Goal: Task Accomplishment & Management: Manage account settings

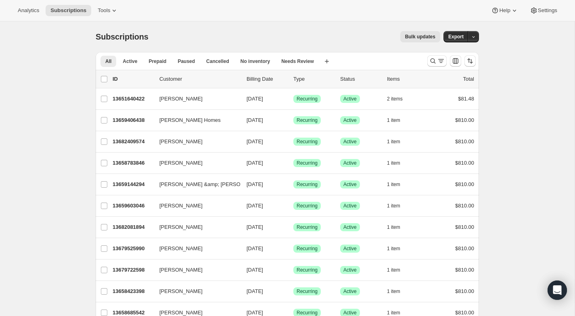
click at [433, 60] on icon "Search and filter results" at bounding box center [433, 61] width 8 height 8
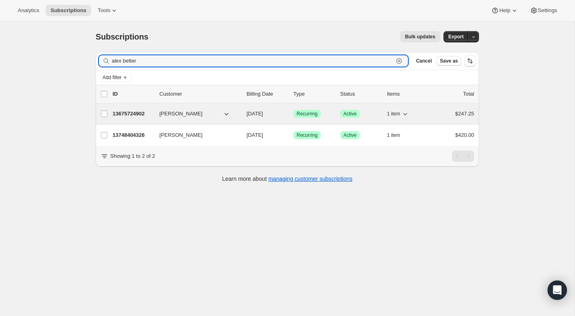
type input "alex better"
click at [180, 114] on span "[PERSON_NAME]" at bounding box center [180, 114] width 43 height 8
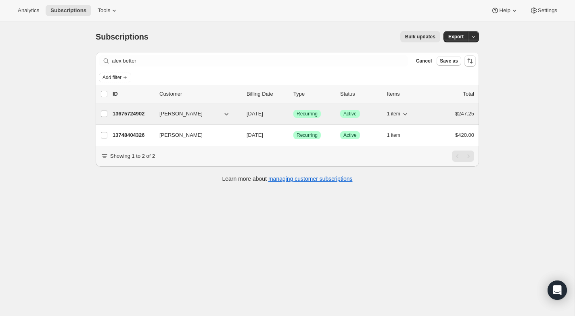
click at [130, 112] on p "13675724902" at bounding box center [133, 114] width 40 height 8
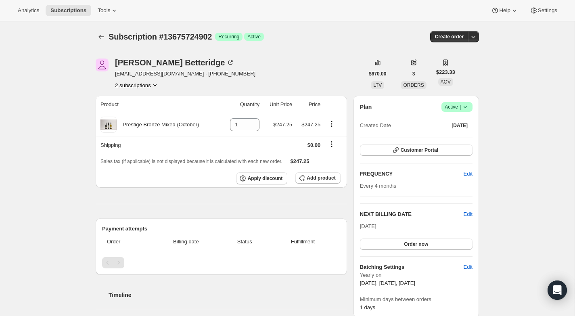
click at [157, 85] on icon "Product actions" at bounding box center [154, 85] width 3 height 2
click at [126, 115] on span "13748404326" at bounding box center [124, 114] width 32 height 6
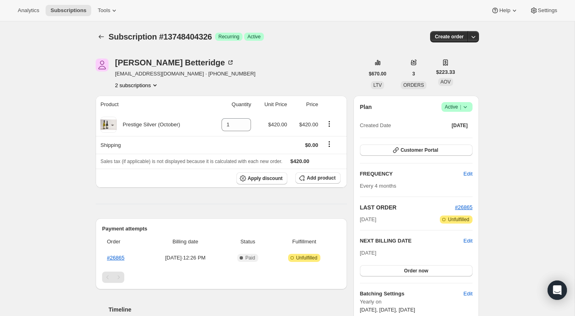
click at [157, 84] on icon "Product actions" at bounding box center [155, 85] width 8 height 8
click at [138, 98] on span "13675724902" at bounding box center [124, 100] width 32 height 6
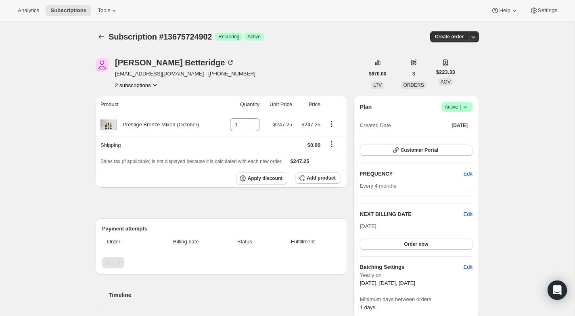
click at [159, 83] on icon "Product actions" at bounding box center [155, 85] width 8 height 8
click at [140, 113] on span "13748404326" at bounding box center [124, 114] width 32 height 6
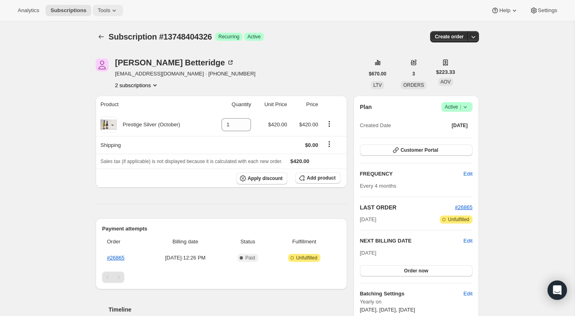
click at [118, 9] on icon at bounding box center [114, 10] width 8 height 8
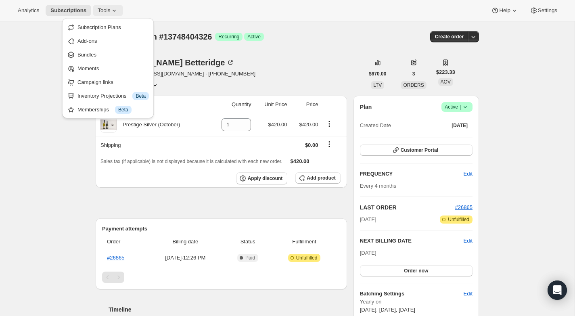
click at [116, 11] on icon at bounding box center [114, 11] width 3 height 2
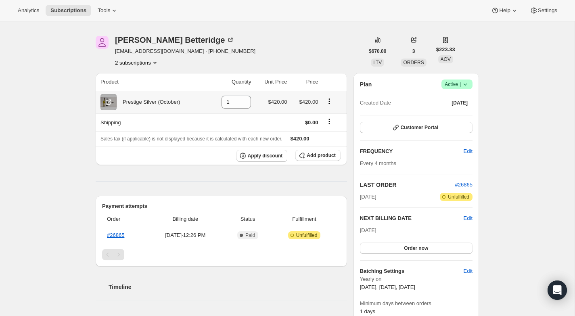
scroll to position [22, 0]
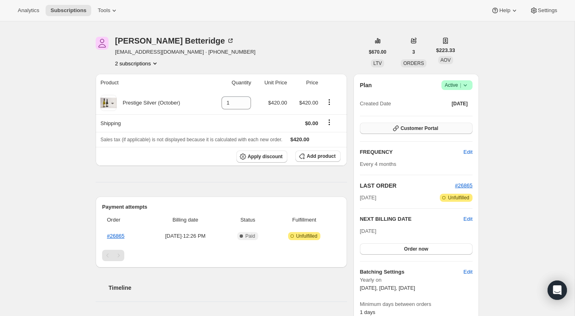
click at [436, 130] on span "Customer Portal" at bounding box center [420, 128] width 38 height 6
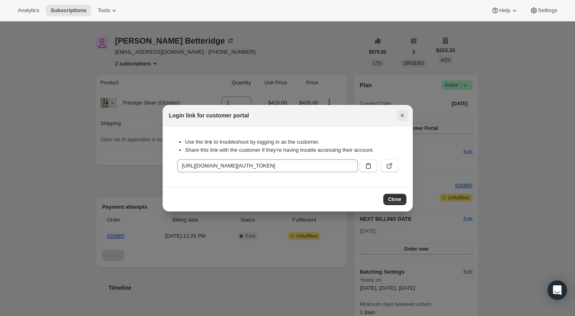
click at [401, 113] on icon "Close" at bounding box center [402, 115] width 8 height 8
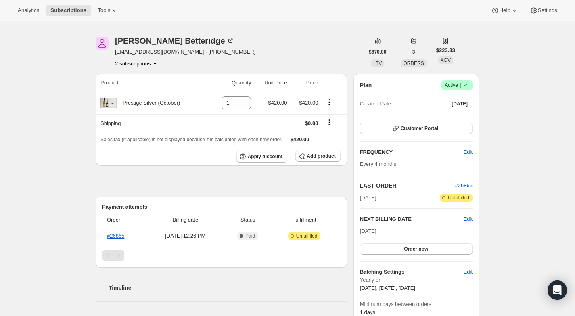
click at [518, 162] on div "Subscription #13748404326. This page is ready Subscription #13748404326 Success…" at bounding box center [287, 293] width 574 height 587
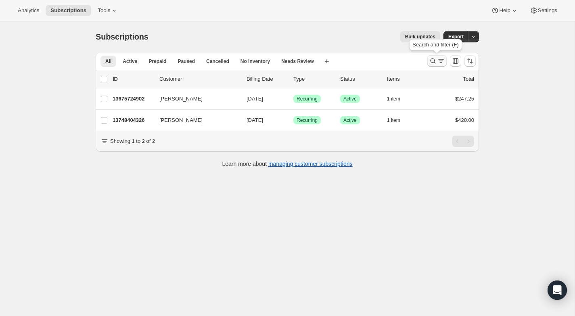
click at [438, 61] on icon "Search and filter results" at bounding box center [441, 61] width 8 height 8
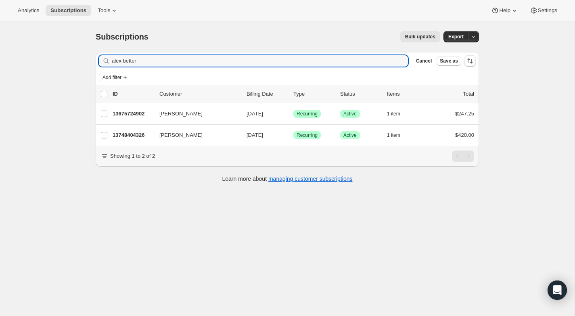
drag, startPoint x: 145, startPoint y: 63, endPoint x: 106, endPoint y: 61, distance: 39.1
click at [106, 61] on div "alex better Clear" at bounding box center [253, 60] width 309 height 11
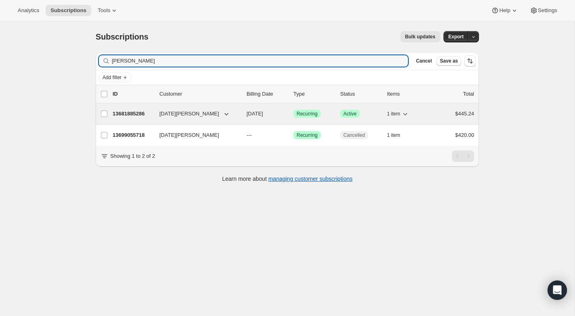
type input "[PERSON_NAME]"
click at [129, 112] on p "13681885286" at bounding box center [133, 114] width 40 height 8
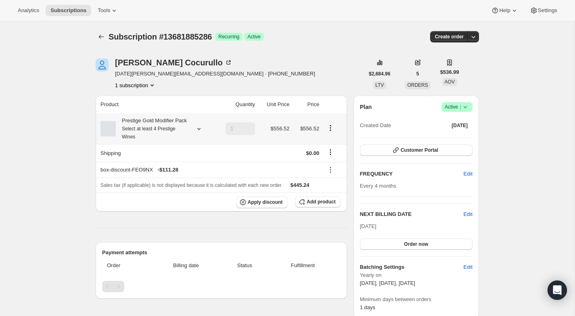
click at [149, 119] on div "Prestige Gold Modifier Pack Select at least 4 Prestige Wines" at bounding box center [152, 129] width 73 height 24
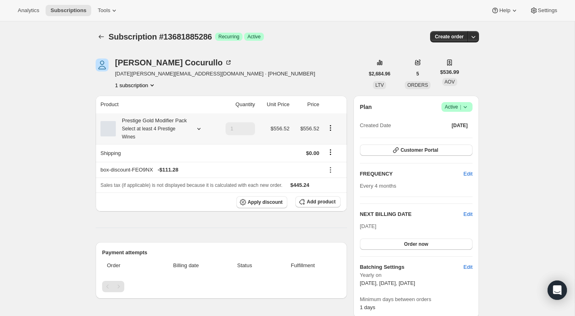
click at [142, 118] on div "Prestige Gold Modifier Pack Select at least 4 Prestige Wines" at bounding box center [152, 129] width 73 height 24
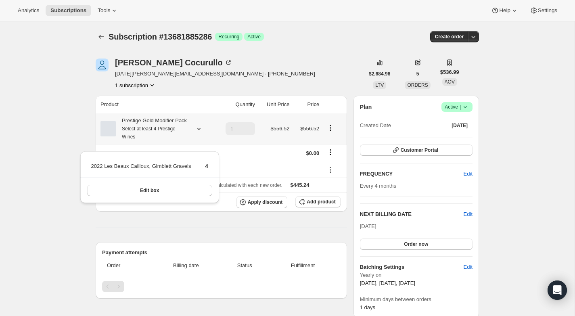
click at [195, 133] on icon at bounding box center [199, 129] width 8 height 8
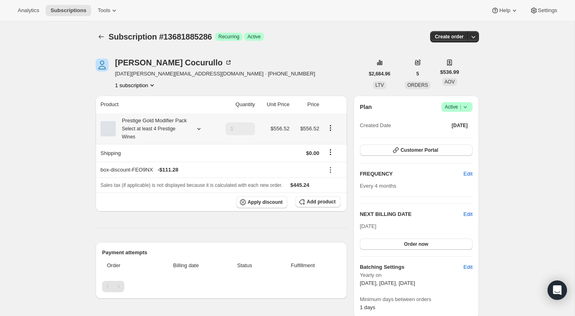
click at [198, 133] on icon at bounding box center [199, 129] width 8 height 8
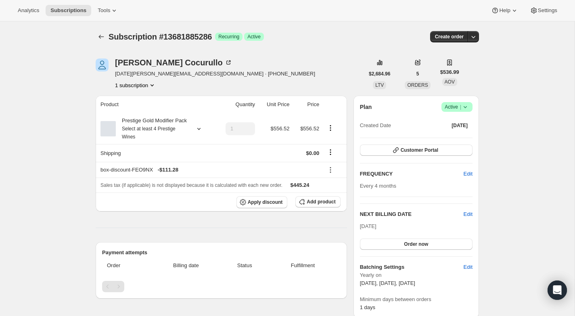
click at [154, 84] on icon "Product actions" at bounding box center [152, 85] width 8 height 8
click at [399, 151] on button "Customer Portal" at bounding box center [416, 149] width 113 height 11
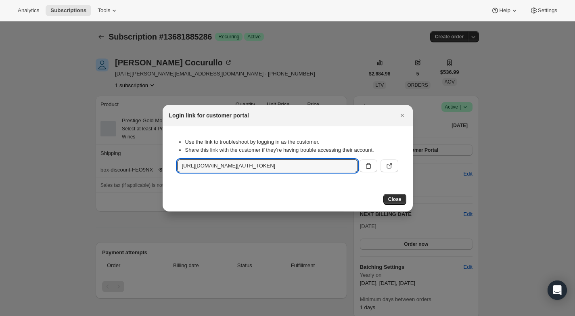
scroll to position [0, 970]
drag, startPoint x: 182, startPoint y: 166, endPoint x: 389, endPoint y: 173, distance: 207.1
click at [389, 173] on div "Use the link to troubleshoot by logging in as the customer. Share this link wit…" at bounding box center [287, 157] width 237 height 48
